Goal: Task Accomplishment & Management: Complete application form

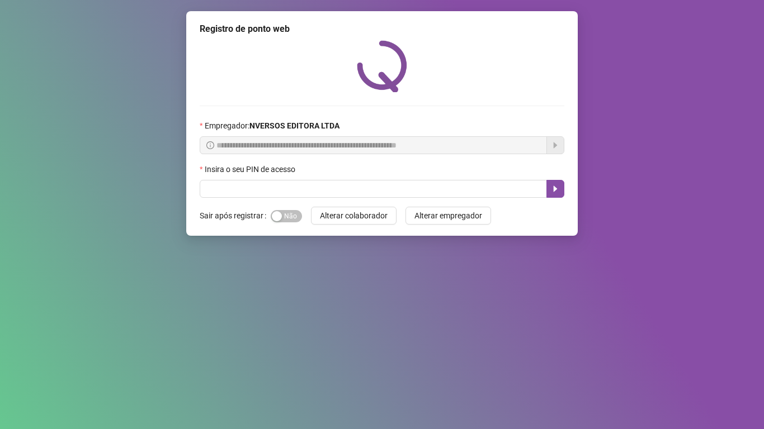
drag, startPoint x: 481, startPoint y: 311, endPoint x: 488, endPoint y: 310, distance: 6.8
click at [481, 311] on div "**********" at bounding box center [382, 214] width 764 height 429
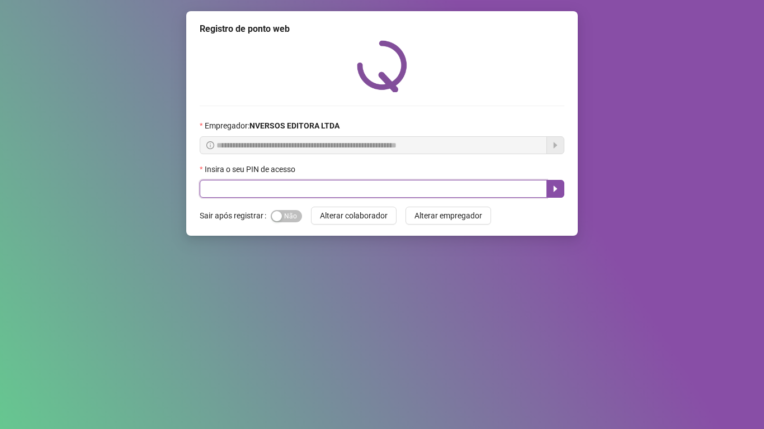
click at [467, 182] on input "text" at bounding box center [373, 189] width 347 height 18
type input "*****"
click at [551, 193] on icon "caret-right" at bounding box center [555, 188] width 9 height 9
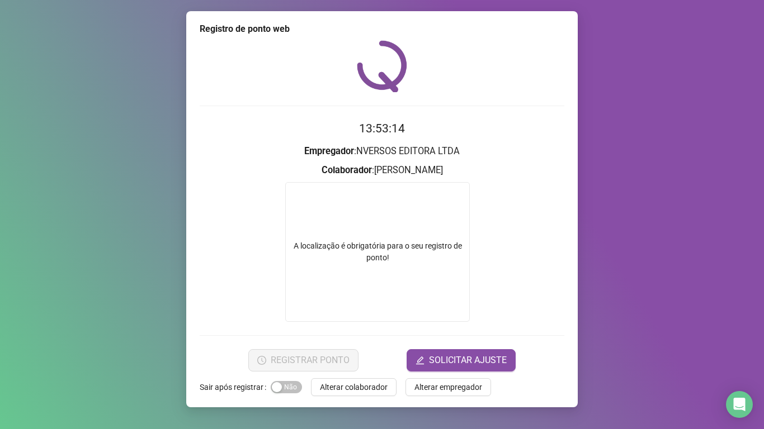
click at [505, 93] on div "13:53:14 Empregador : NVERSOS EDITORA LTDA Colaborador : DANILLO DA SILVA A loc…" at bounding box center [382, 205] width 364 height 331
click at [535, 95] on div "13:53:28 Empregador : NVERSOS EDITORA LTDA Colaborador : DANILLO DA SILVA A loc…" at bounding box center [382, 205] width 364 height 331
click at [743, 353] on div "Registro de ponto web 13:53:29 Empregador : NVERSOS EDITORA LTDA Colaborador : …" at bounding box center [382, 214] width 764 height 429
drag, startPoint x: 727, startPoint y: 364, endPoint x: 762, endPoint y: 405, distance: 54.0
click at [740, 374] on div "Registro de ponto web 13:53:29 Empregador : NVERSOS EDITORA LTDA Colaborador : …" at bounding box center [382, 214] width 764 height 429
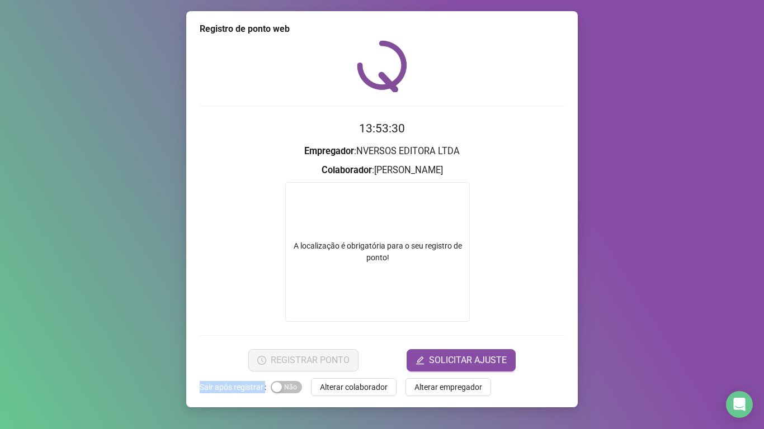
click at [759, 411] on div "Registro de ponto web 13:53:30 Empregador : NVERSOS EDITORA LTDA Colaborador : …" at bounding box center [382, 214] width 764 height 429
drag, startPoint x: 755, startPoint y: 411, endPoint x: 747, endPoint y: 411, distance: 8.4
click at [750, 411] on body "Página inicial Registrar ponto Espelho de ponto Meus registros Minhas solicitaç…" at bounding box center [382, 214] width 764 height 429
click at [747, 411] on div "Open Intercom Messenger" at bounding box center [739, 405] width 30 height 30
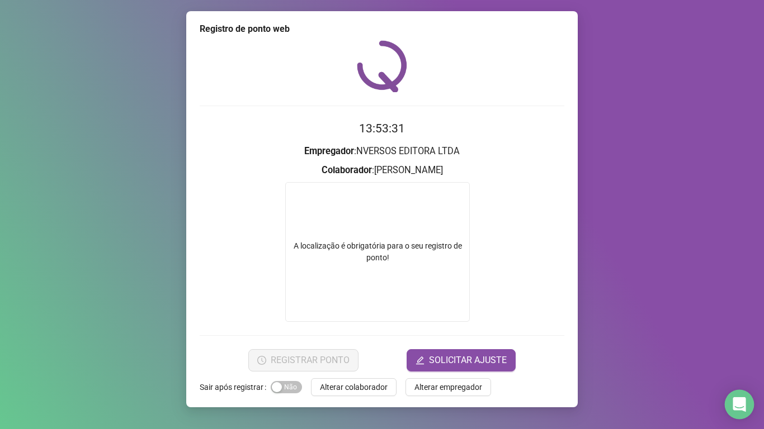
click at [747, 411] on div "Open Intercom Messenger" at bounding box center [739, 405] width 30 height 30
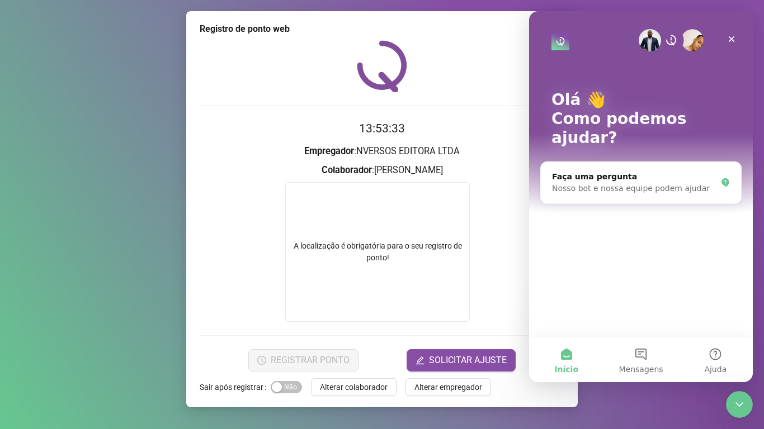
drag, startPoint x: 1027, startPoint y: 283, endPoint x: 644, endPoint y: 54, distance: 446.7
click at [644, 54] on div "Olá 👋 Como podemos ajudar?" at bounding box center [640, 121] width 201 height 220
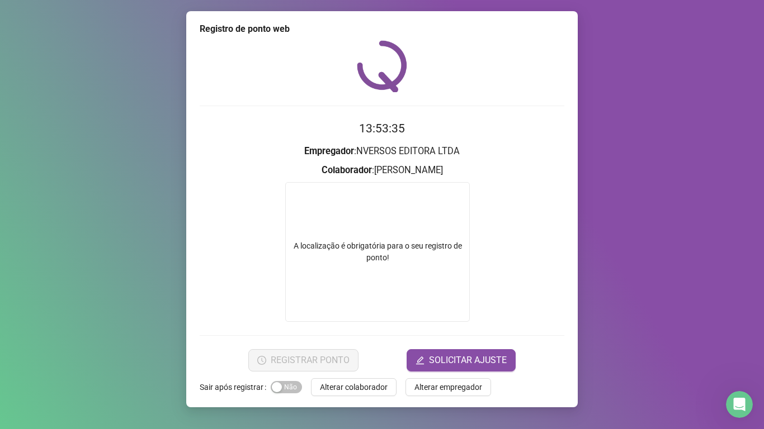
click at [556, 168] on h3 "Colaborador : DANILLO DA SILVA" at bounding box center [382, 170] width 364 height 15
drag, startPoint x: 712, startPoint y: 129, endPoint x: 763, endPoint y: 245, distance: 126.9
click at [763, 245] on div "Registro de ponto web 13:53:39 Empregador : NVERSOS EDITORA LTDA Colaborador : …" at bounding box center [382, 214] width 764 height 429
click at [763, 245] on div "Registro de ponto web 13:53:40 Empregador : NVERSOS EDITORA LTDA Colaborador : …" at bounding box center [382, 214] width 764 height 429
click at [740, 396] on div "Abertura do Messenger da Intercom" at bounding box center [737, 403] width 37 height 37
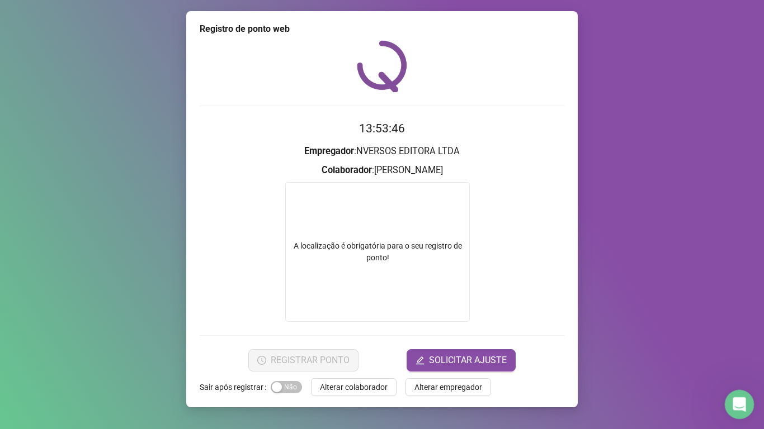
click at [746, 392] on div "Abertura do Messenger da Intercom" at bounding box center [737, 403] width 27 height 27
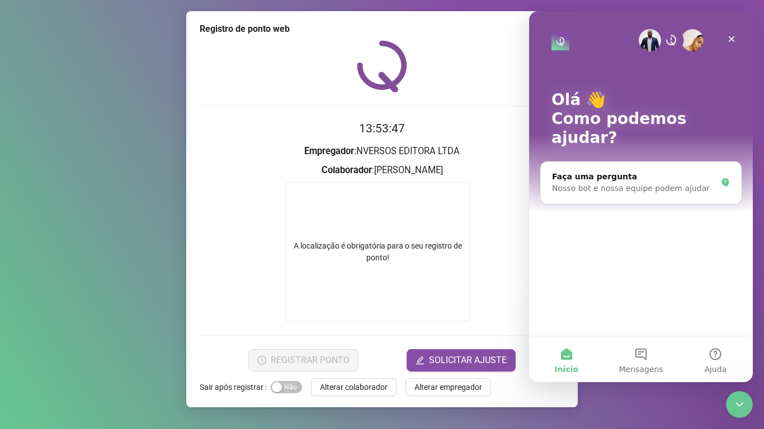
click at [629, 410] on div "Registro de ponto web 13:53:47 Empregador : NVERSOS EDITORA LTDA Colaborador : …" at bounding box center [382, 214] width 764 height 429
click at [369, 407] on div "Registro de ponto web 13:53:48 Empregador : NVERSOS EDITORA LTDA Colaborador : …" at bounding box center [382, 214] width 764 height 429
click at [143, 84] on div "Registro de ponto web 13:53:49 Empregador : NVERSOS EDITORA LTDA Colaborador : …" at bounding box center [382, 214] width 764 height 429
click at [725, 34] on div "Fechar" at bounding box center [731, 39] width 20 height 20
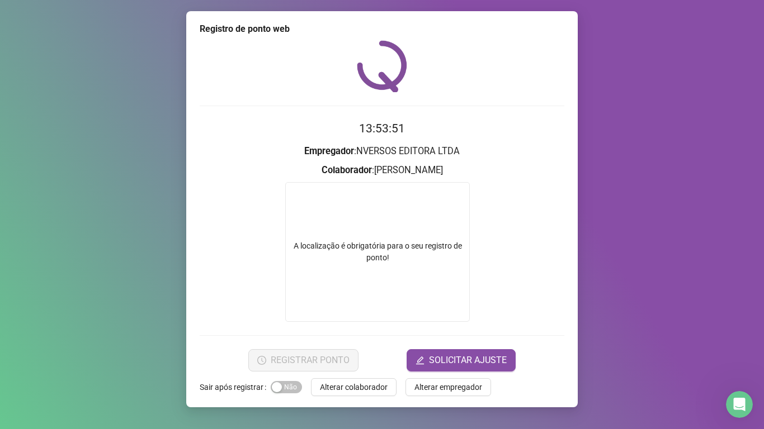
click at [523, 72] on div at bounding box center [382, 66] width 364 height 52
click at [359, 248] on div "A localização é obrigatória para o seu registro de ponto!" at bounding box center [377, 251] width 183 height 23
click at [698, 429] on div "Registro de ponto web 13:54:02 Empregador : NVERSOS EDITORA LTDA Colaborador : …" at bounding box center [382, 214] width 764 height 429
click at [716, 428] on div "Registro de ponto web 13:54:02 Empregador : NVERSOS EDITORA LTDA Colaborador : …" at bounding box center [382, 214] width 764 height 429
drag, startPoint x: 710, startPoint y: 429, endPoint x: 688, endPoint y: 429, distance: 22.4
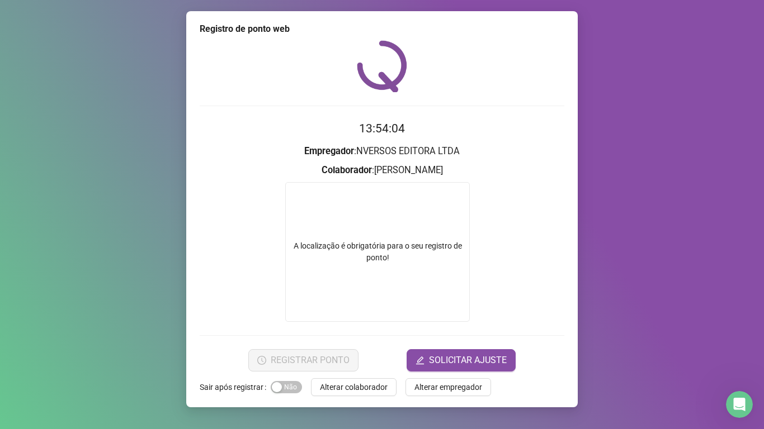
drag, startPoint x: 688, startPoint y: 429, endPoint x: 763, endPoint y: 279, distance: 167.5
click at [763, 279] on div "Registro de ponto web 13:54:04 Empregador : NVERSOS EDITORA LTDA Colaborador : …" at bounding box center [382, 214] width 764 height 429
click at [763, 274] on div "Registro de ponto web 13:54:04 Empregador : NVERSOS EDITORA LTDA Colaborador : …" at bounding box center [382, 214] width 764 height 429
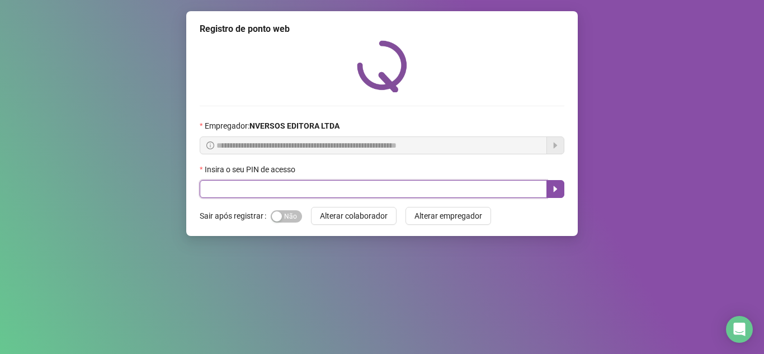
click at [415, 190] on input "text" at bounding box center [373, 189] width 347 height 18
type input "*****"
click at [555, 189] on icon "caret-right" at bounding box center [555, 189] width 4 height 6
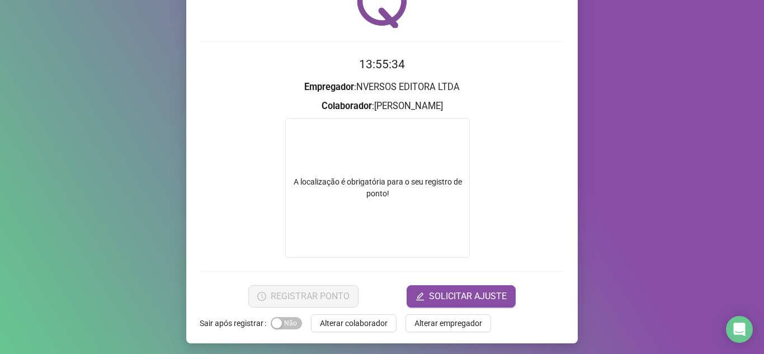
scroll to position [67, 0]
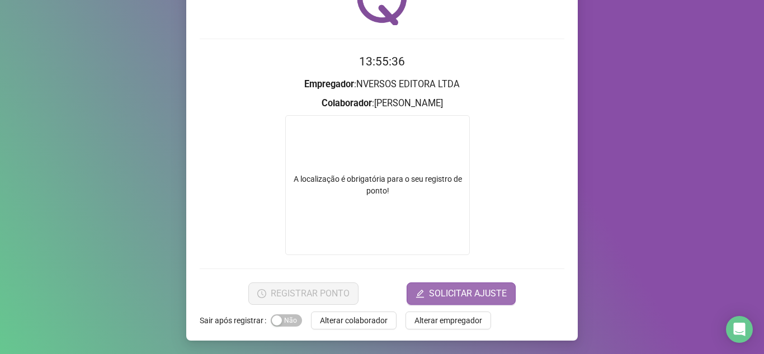
click at [426, 297] on button "SOLICITAR AJUSTE" at bounding box center [460, 293] width 109 height 22
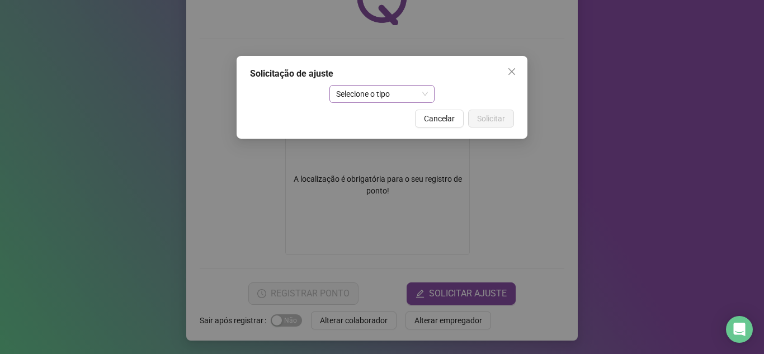
click at [429, 89] on div "Selecione o tipo" at bounding box center [382, 94] width 106 height 18
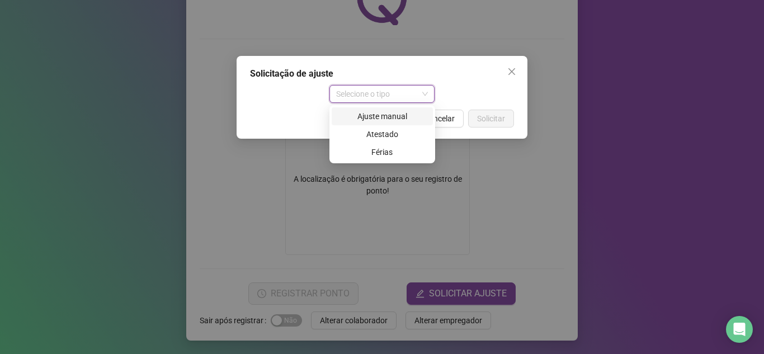
click at [402, 117] on div "Ajuste manual" at bounding box center [382, 116] width 88 height 12
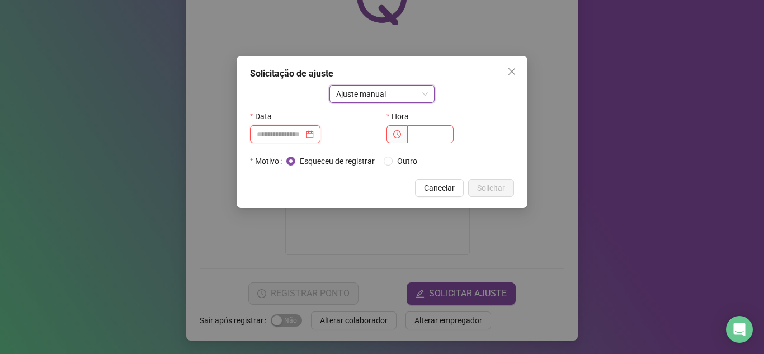
click at [281, 135] on input at bounding box center [280, 134] width 47 height 12
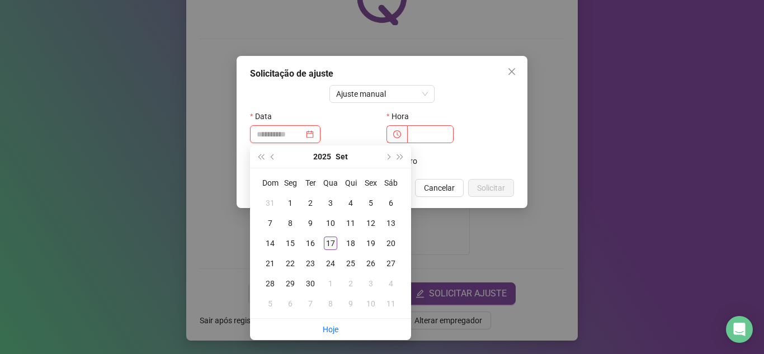
type input "**********"
click at [334, 241] on div "17" at bounding box center [330, 242] width 13 height 13
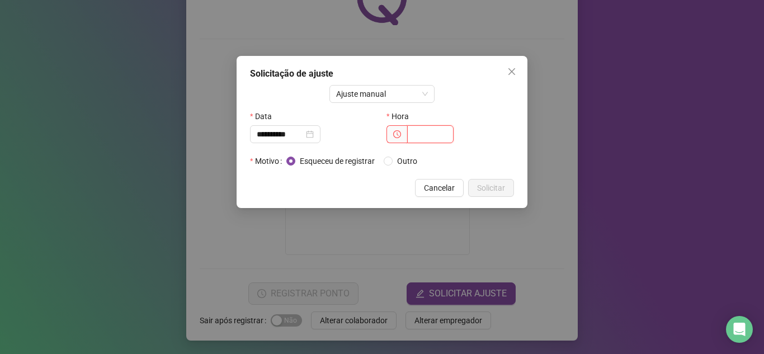
click at [414, 134] on input "text" at bounding box center [430, 134] width 46 height 18
type input "*****"
click at [477, 193] on span "Solicitar" at bounding box center [491, 188] width 28 height 12
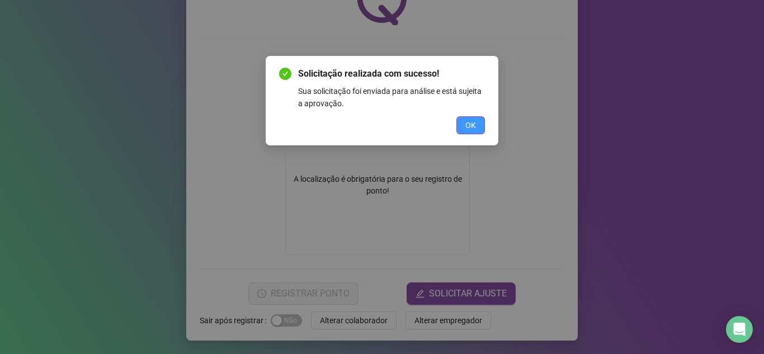
click at [471, 127] on span "OK" at bounding box center [470, 125] width 11 height 12
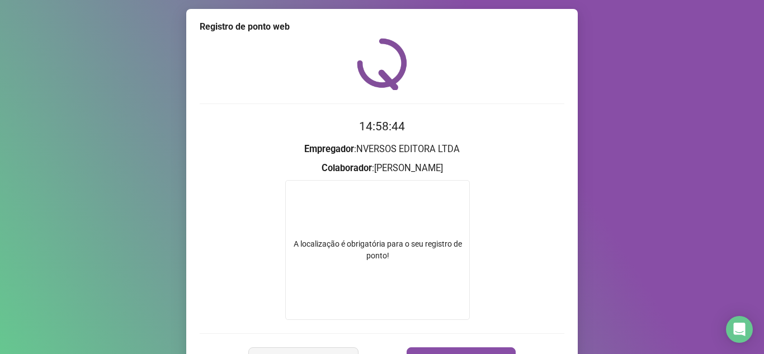
scroll to position [0, 0]
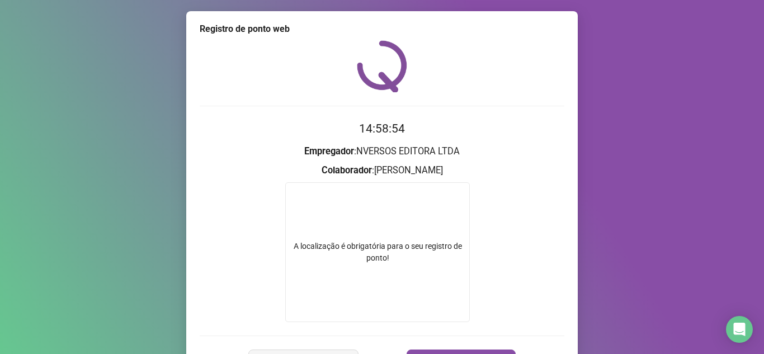
drag, startPoint x: 648, startPoint y: 1, endPoint x: 486, endPoint y: 76, distance: 178.8
click at [488, 50] on div at bounding box center [382, 66] width 364 height 52
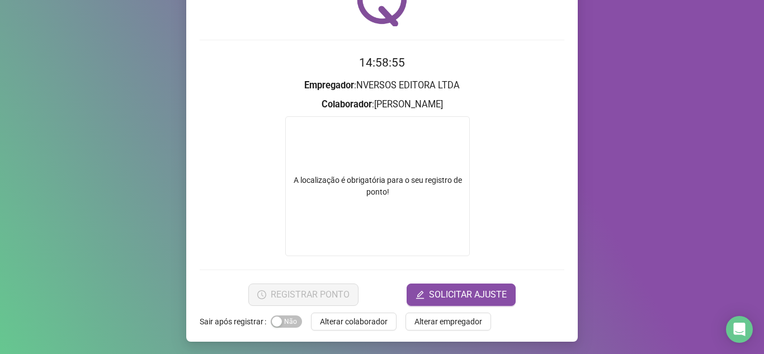
scroll to position [67, 0]
